Goal: Information Seeking & Learning: Learn about a topic

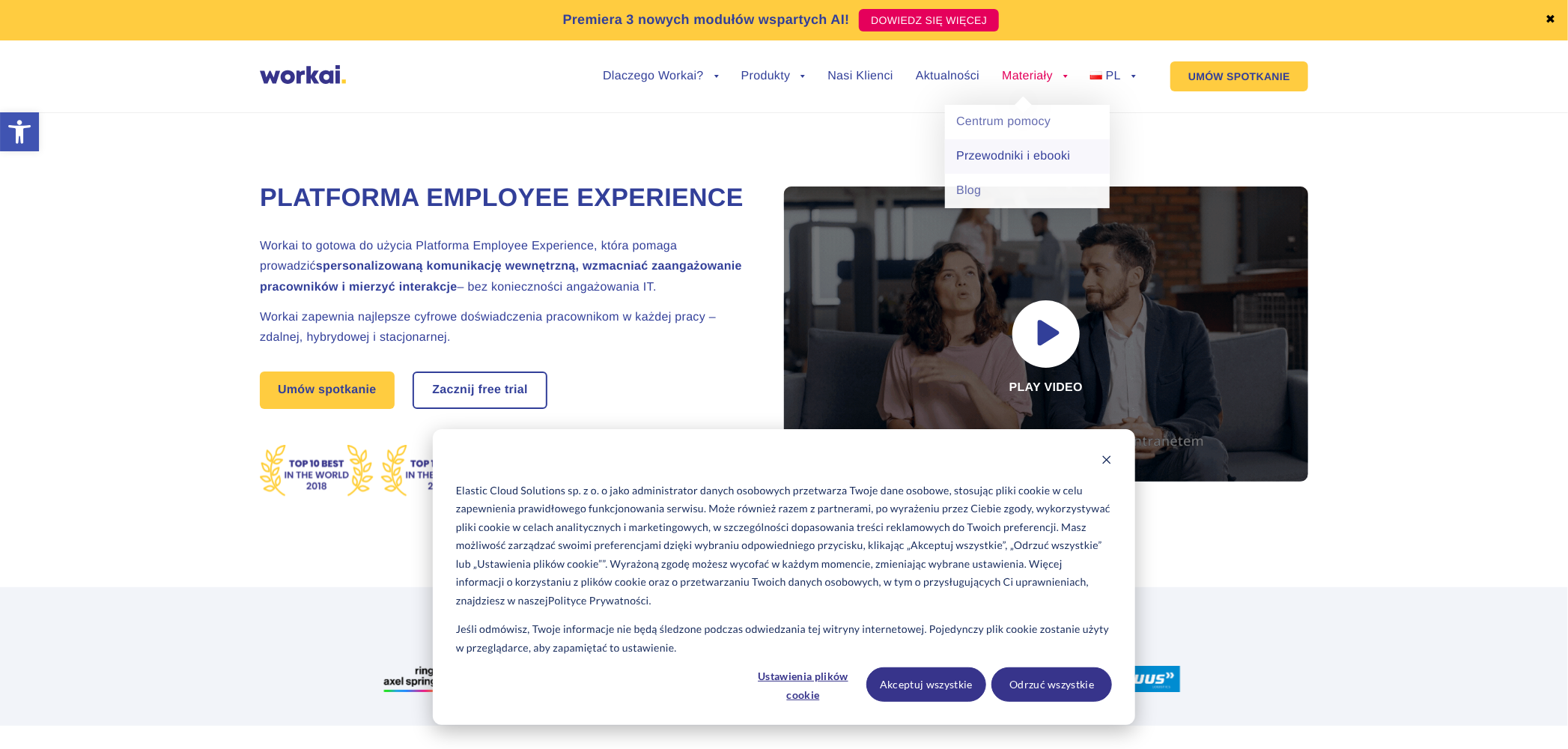
click at [995, 159] on link "Przewodniki i ebooki" at bounding box center [1027, 156] width 165 height 34
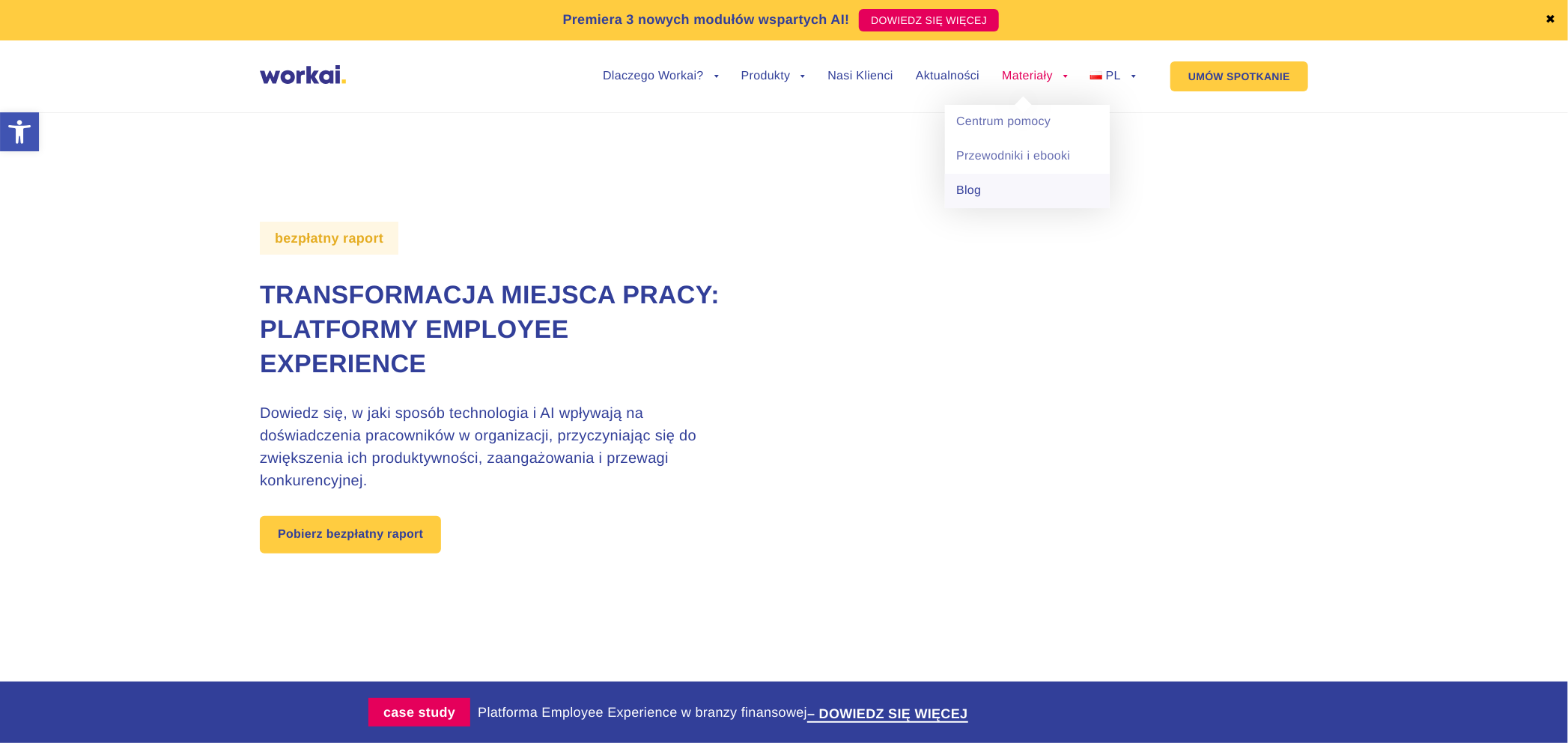
click at [955, 192] on link "Blog" at bounding box center [1027, 191] width 165 height 34
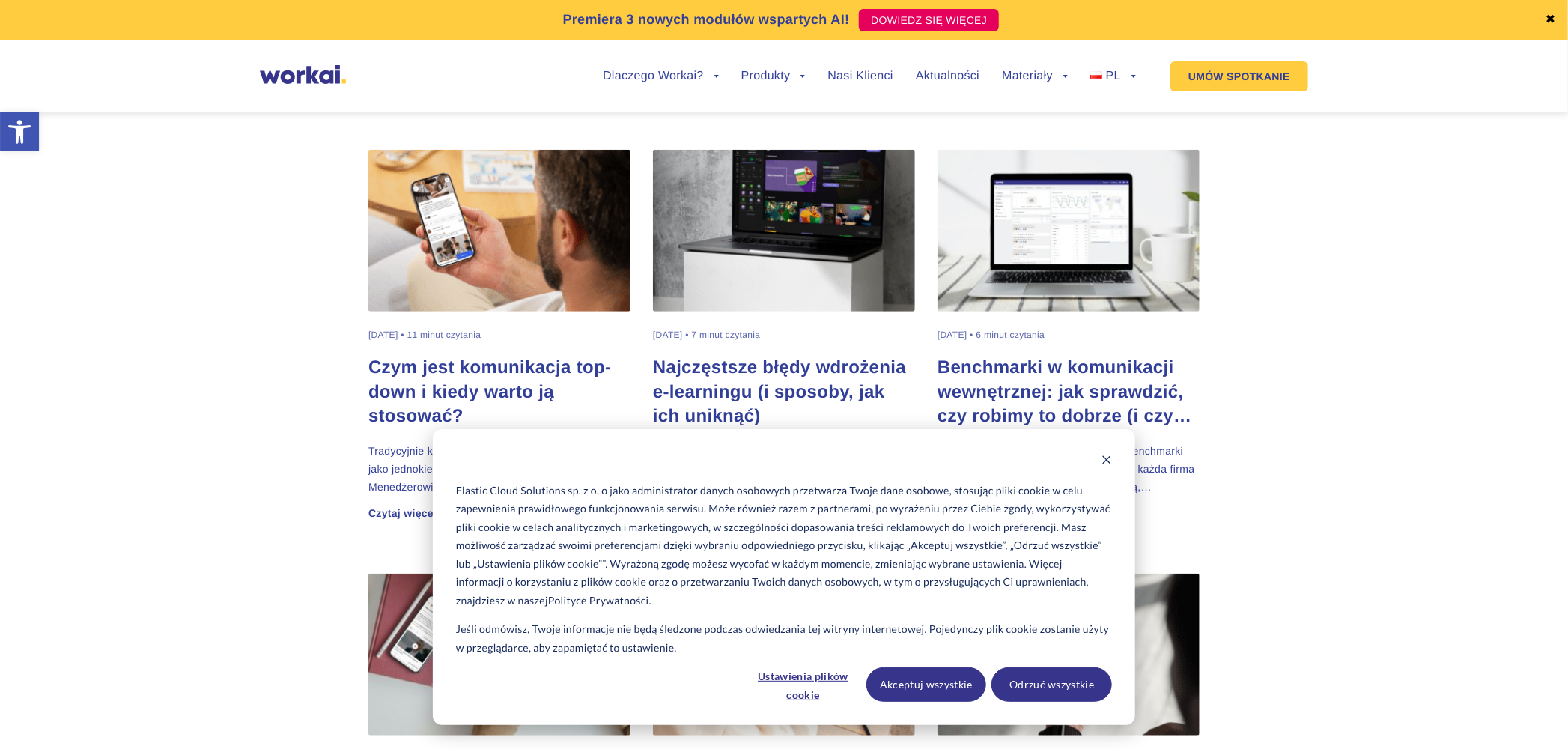
scroll to position [499, 0]
click at [921, 686] on button "Akceptuj wszystkie" at bounding box center [927, 684] width 121 height 34
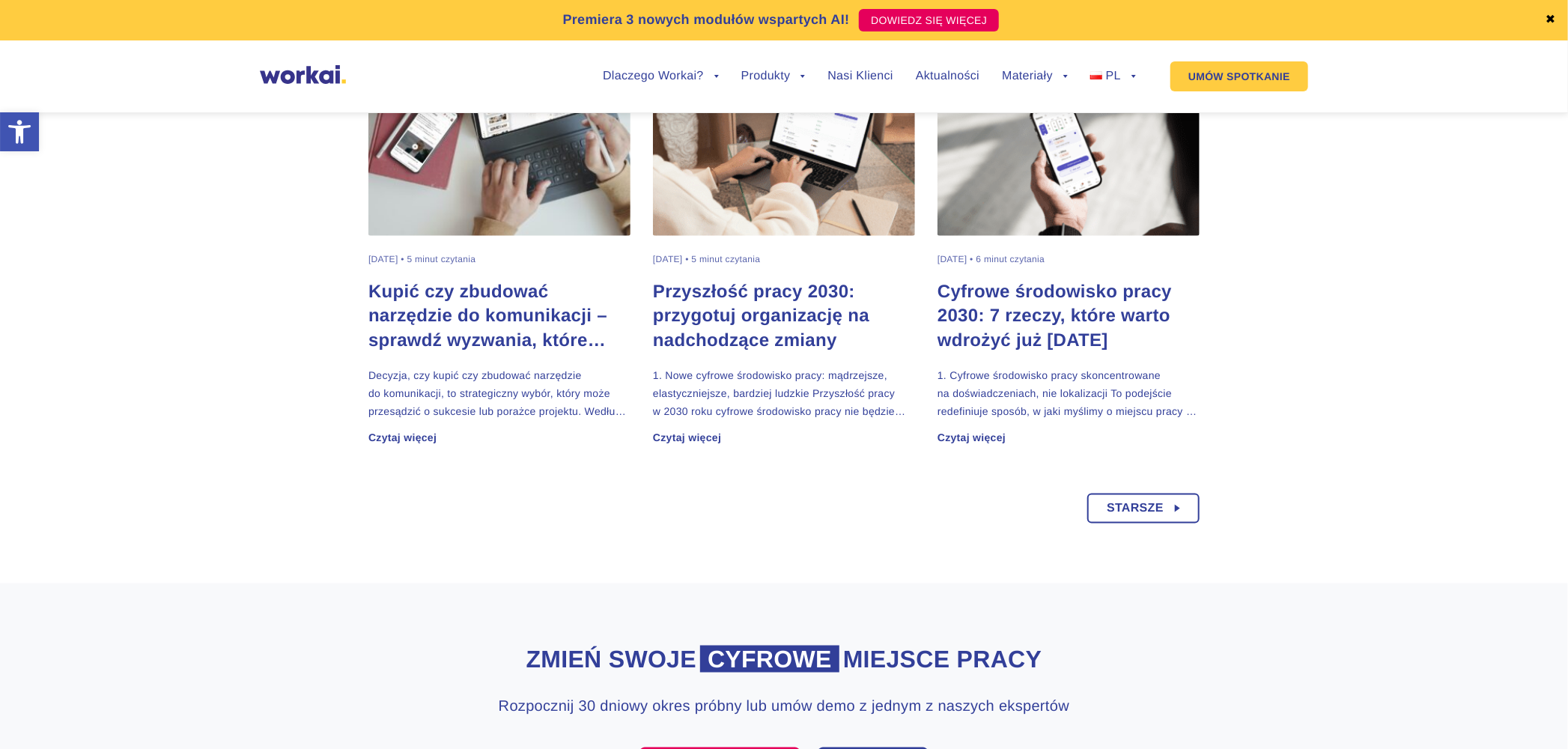
scroll to position [998, 0]
click at [1176, 509] on link "Starsze" at bounding box center [1143, 507] width 112 height 30
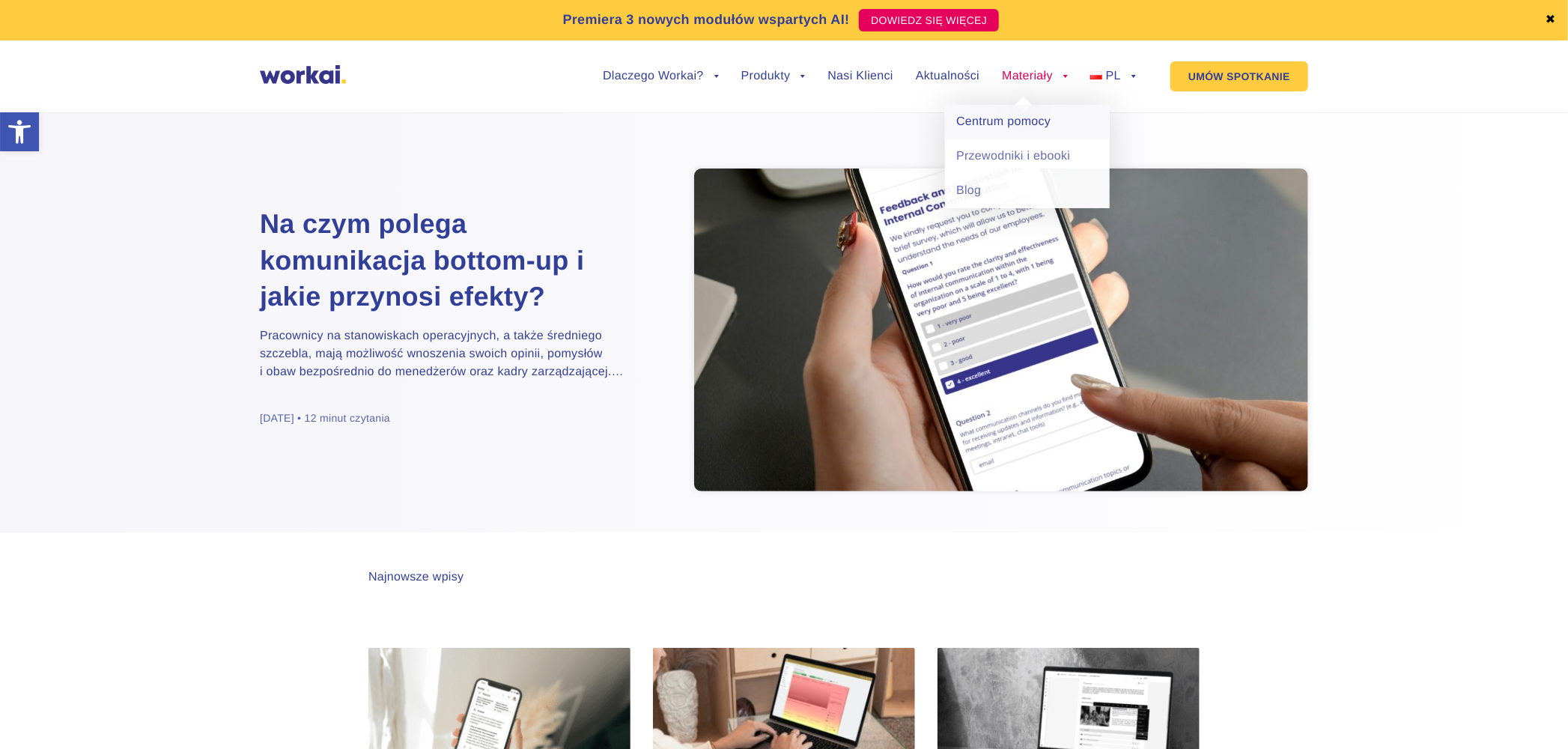
click at [1028, 121] on link "Centrum pomocy" at bounding box center [1027, 122] width 165 height 34
click at [971, 190] on link "Blog" at bounding box center [1027, 191] width 165 height 34
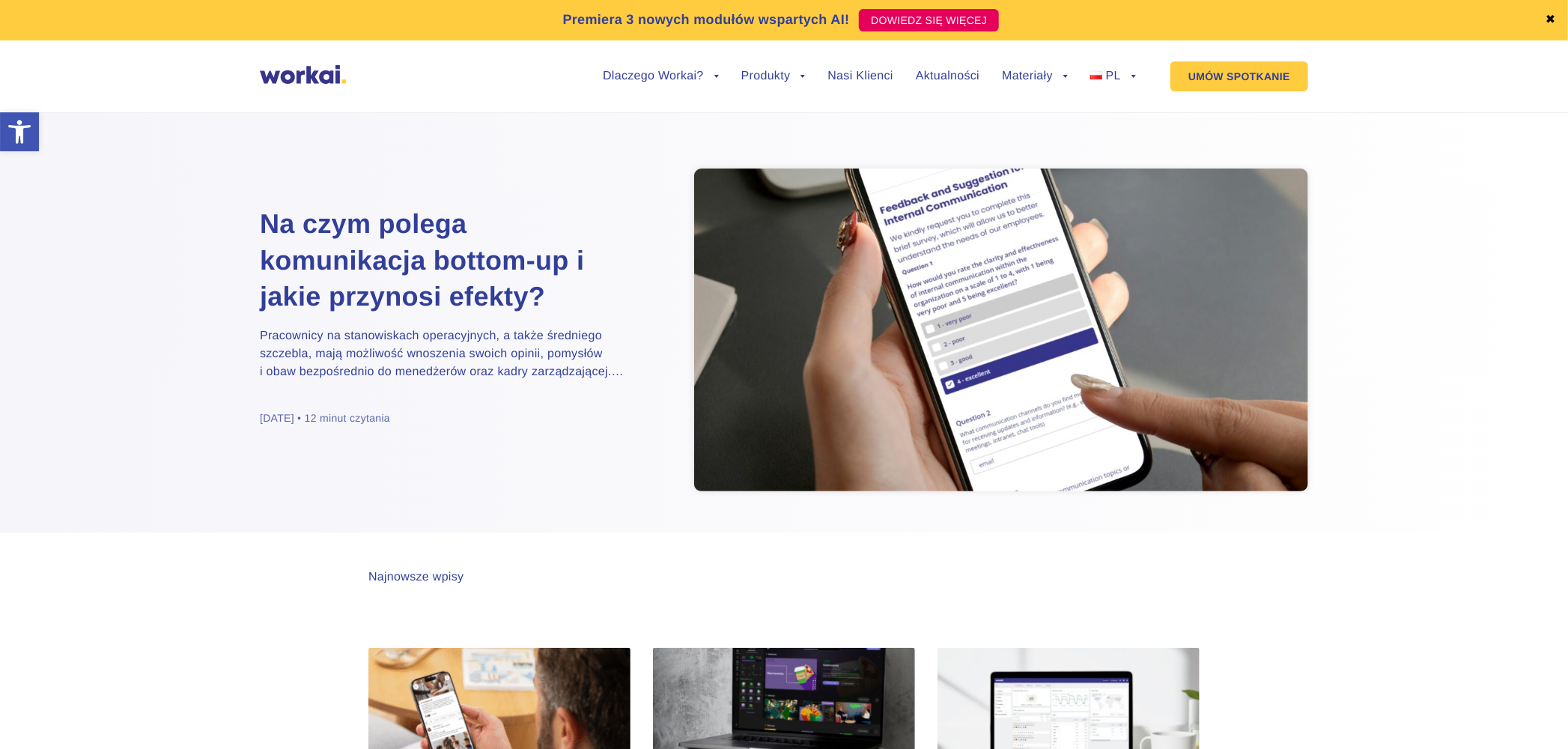
click at [1419, 343] on div "Na czym polega komunikacja bottom-up i jakie przynosi efekty? Pracownicy na sta…" at bounding box center [783, 313] width 1437 height 439
